Goal: Find specific page/section: Find specific page/section

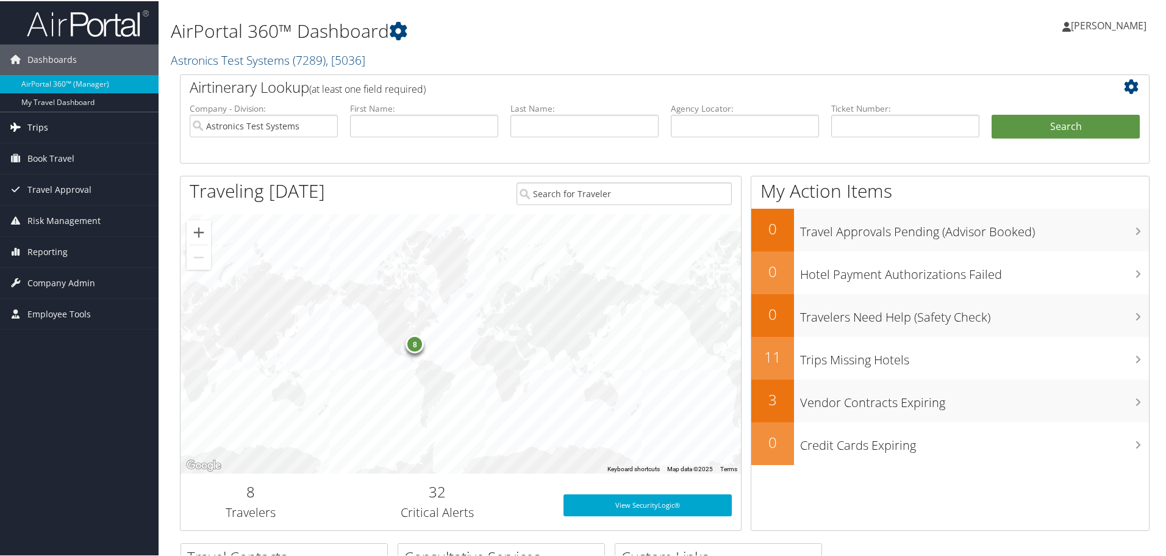
click at [34, 129] on span "Trips" at bounding box center [37, 126] width 21 height 30
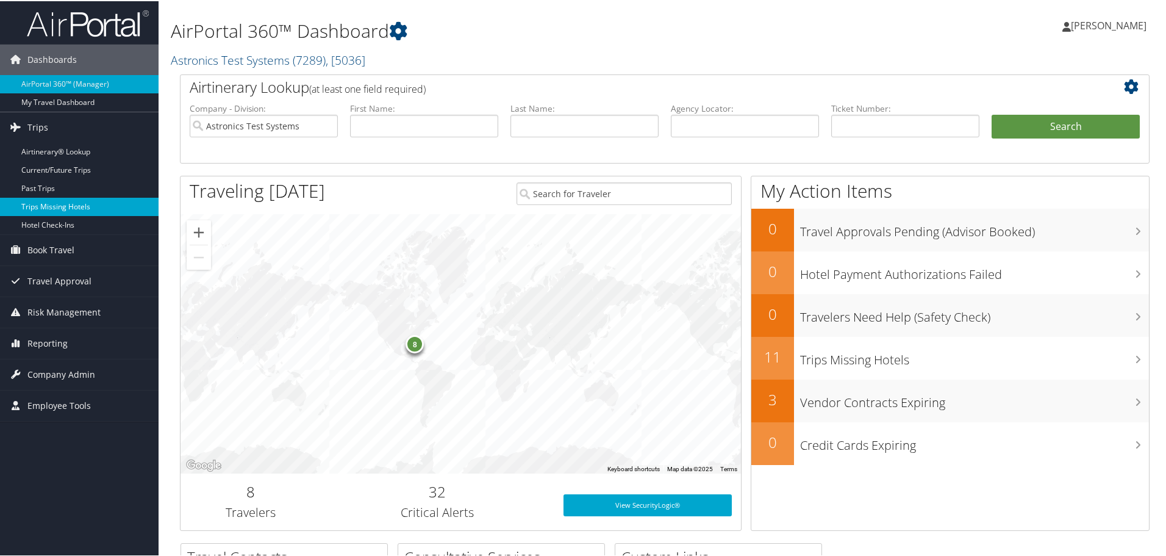
click at [44, 211] on link "Trips Missing Hotels" at bounding box center [79, 205] width 159 height 18
